Goal: Subscribe to service/newsletter

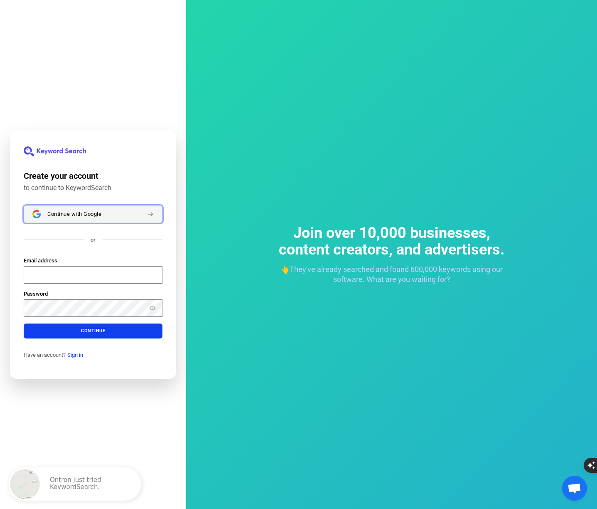
click at [59, 217] on button "Continue with Google" at bounding box center [93, 213] width 139 height 17
